Goal: Transaction & Acquisition: Obtain resource

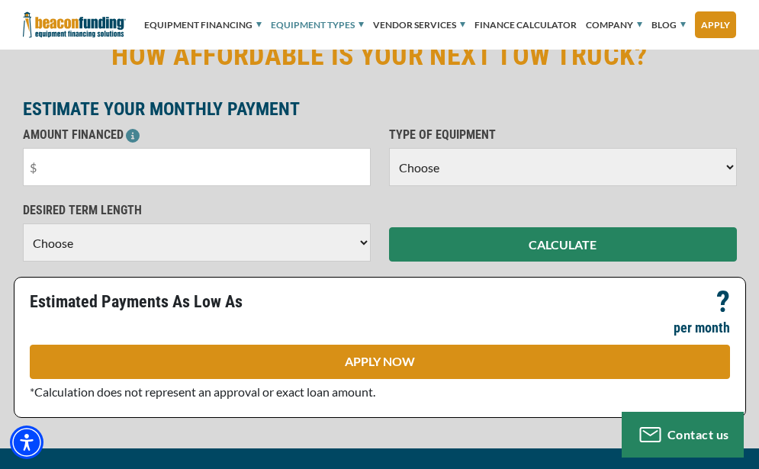
scroll to position [534, 0]
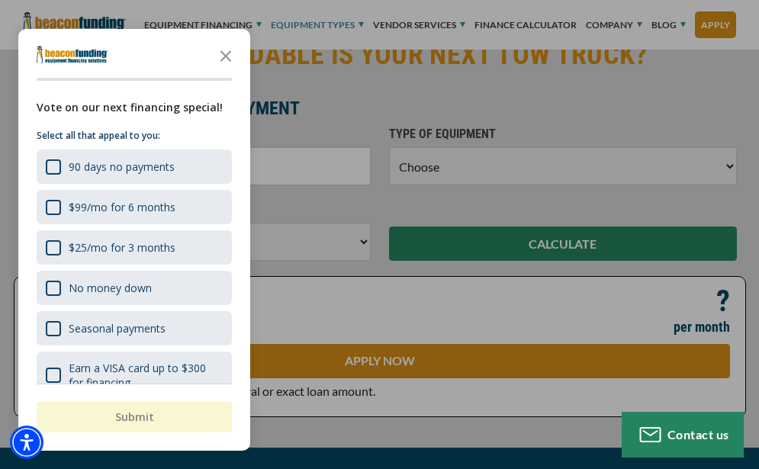
click at [440, 164] on div at bounding box center [379, 234] width 759 height 469
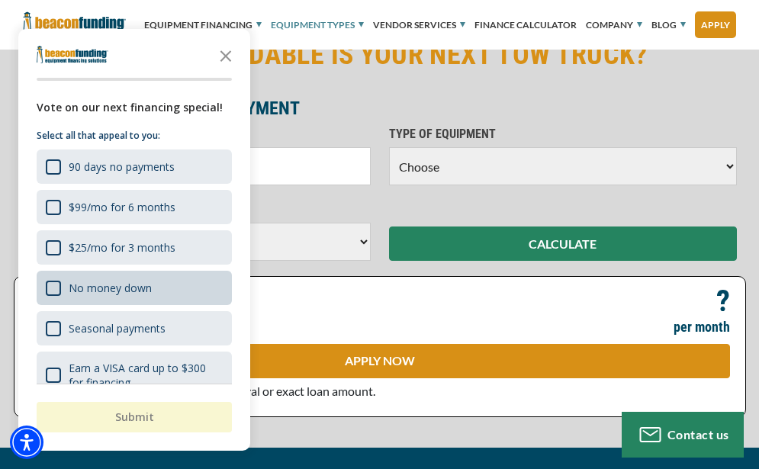
click at [120, 289] on div "No money down" at bounding box center [110, 288] width 83 height 14
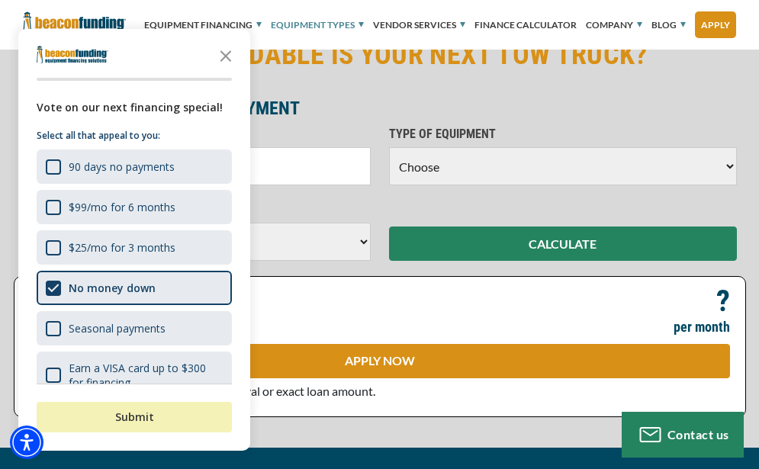
click at [153, 416] on button "Submit" at bounding box center [134, 417] width 195 height 30
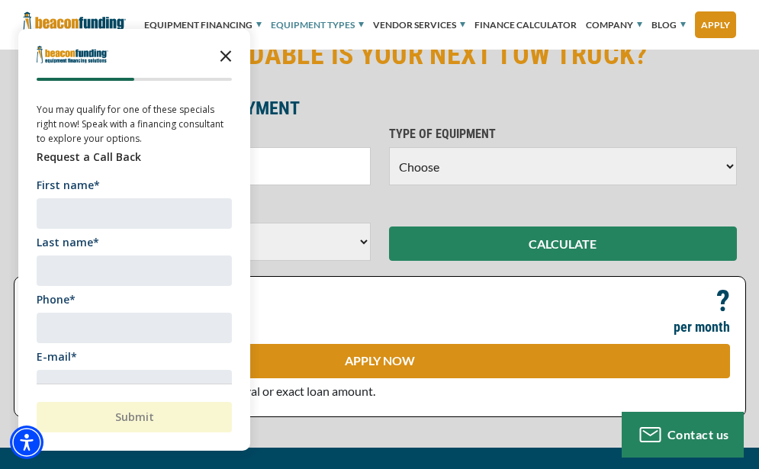
click at [220, 51] on polygon "Close the survey" at bounding box center [225, 55] width 11 height 11
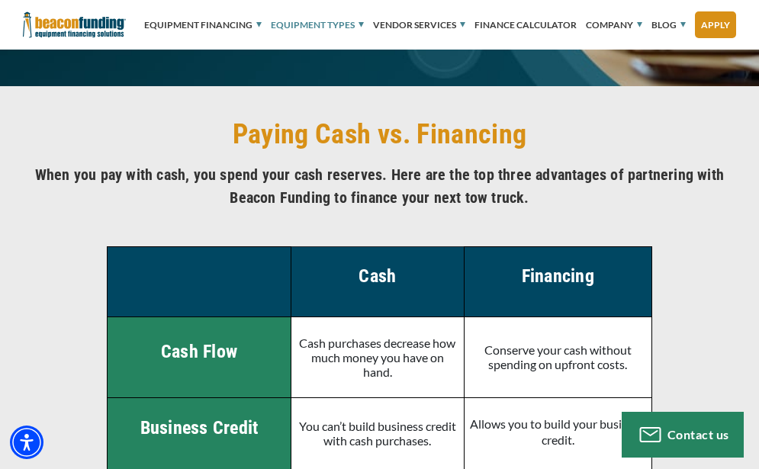
scroll to position [3431, 0]
